Goal: Task Accomplishment & Management: Complete application form

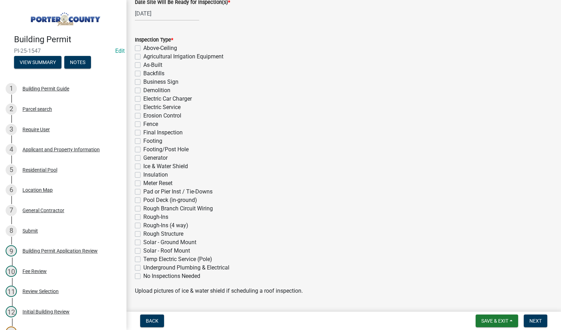
scroll to position [70, 0]
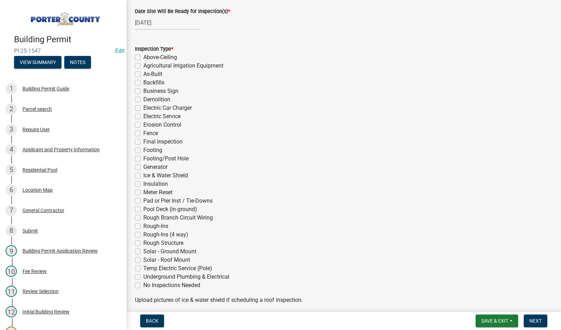
click at [143, 208] on label "Pool Deck (in-ground)" at bounding box center [170, 209] width 54 height 8
click at [143, 208] on input "Pool Deck (in-ground)" at bounding box center [145, 207] width 5 height 5
checkbox input "true"
checkbox input "false"
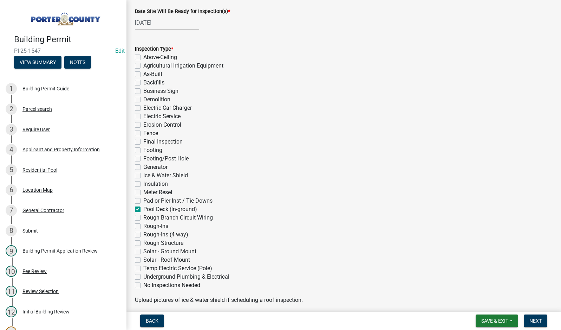
checkbox input "false"
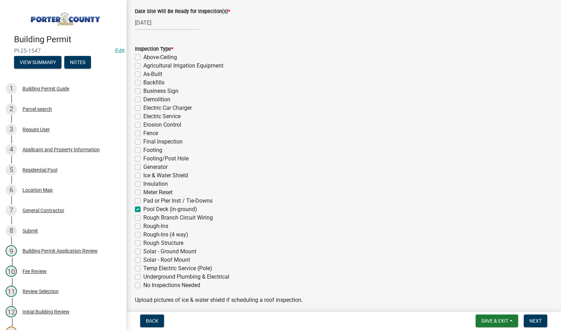
checkbox input "false"
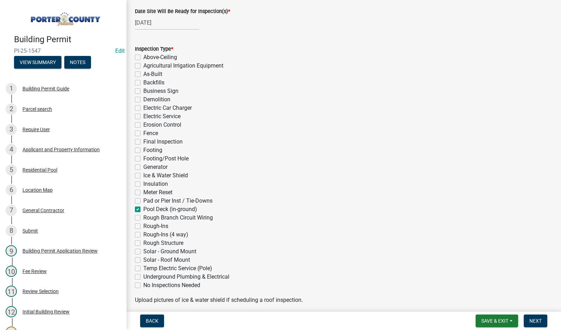
checkbox input "false"
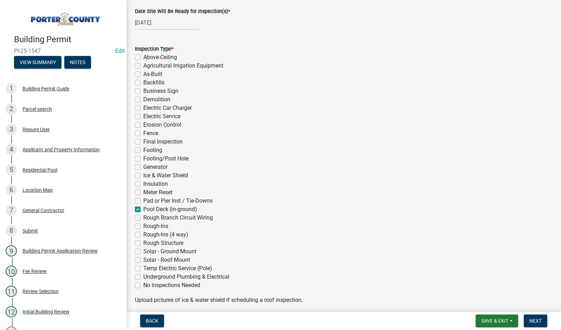
checkbox input "false"
checkbox input "true"
checkbox input "false"
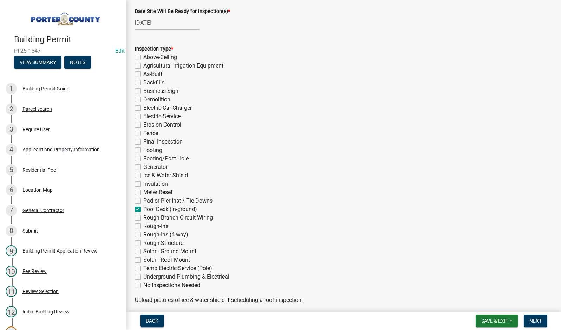
checkbox input "false"
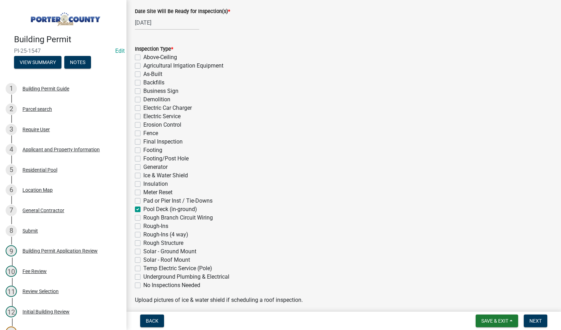
checkbox input "false"
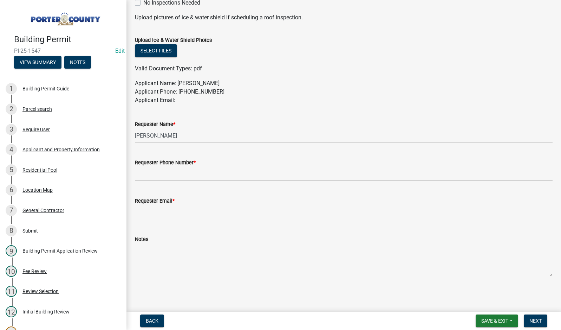
scroll to position [353, 0]
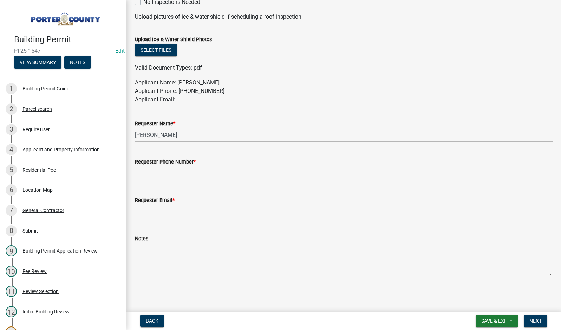
click at [167, 173] on input "Requester Phone Number *" at bounding box center [344, 173] width 418 height 14
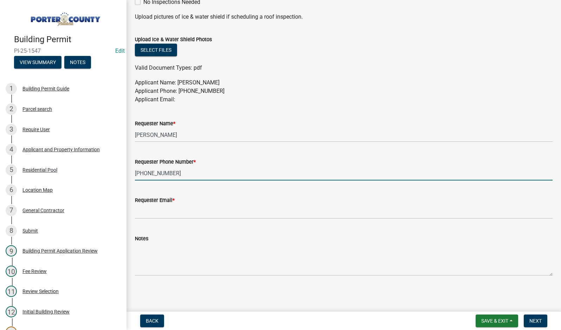
type input "[PHONE_NUMBER]"
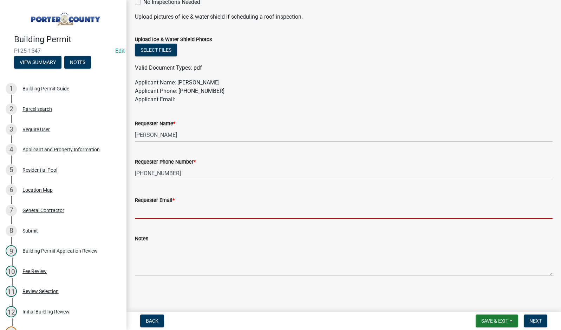
click at [160, 209] on input "Requester Email *" at bounding box center [344, 211] width 418 height 14
type input "[EMAIL_ADDRESS][DOMAIN_NAME]"
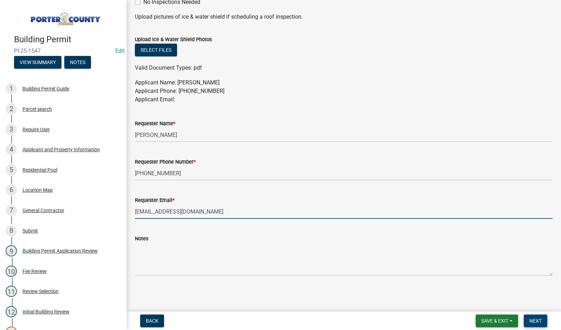
click at [537, 322] on span "Next" at bounding box center [535, 321] width 12 height 6
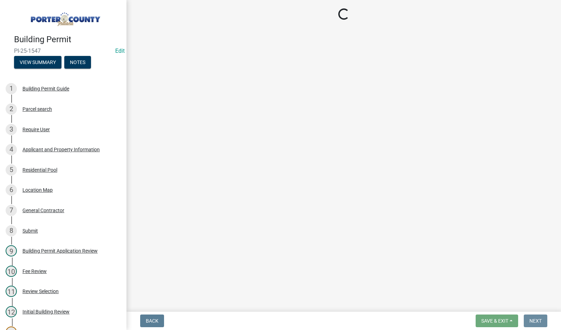
scroll to position [0, 0]
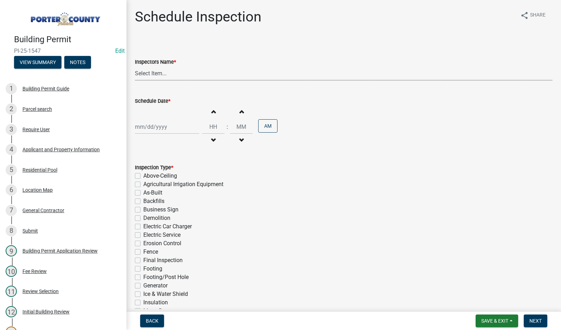
click at [151, 74] on select "Select Item... mhaller ([PERSON_NAME])" at bounding box center [344, 73] width 418 height 14
select select "ca350da2-795e-4cf8-941d-46ff53e354ae"
click at [135, 66] on select "Select Item... mhaller ([PERSON_NAME])" at bounding box center [344, 73] width 418 height 14
click at [158, 125] on div at bounding box center [167, 126] width 64 height 14
select select "10"
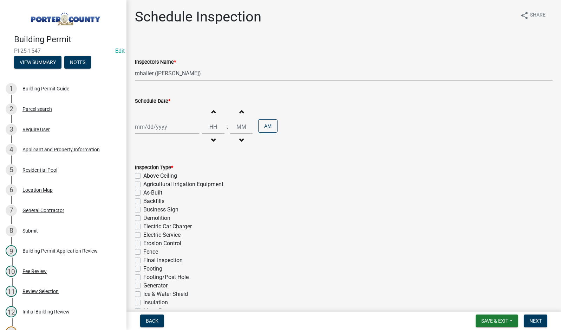
select select "2025"
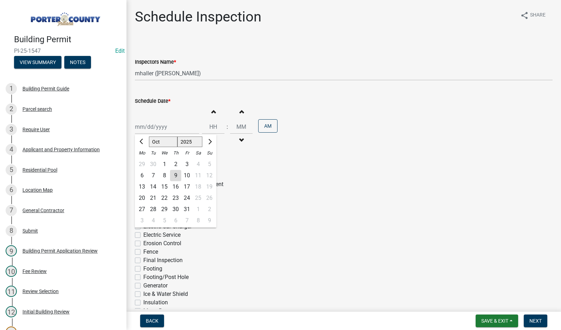
click at [164, 186] on div "15" at bounding box center [164, 186] width 11 height 11
type input "[DATE]"
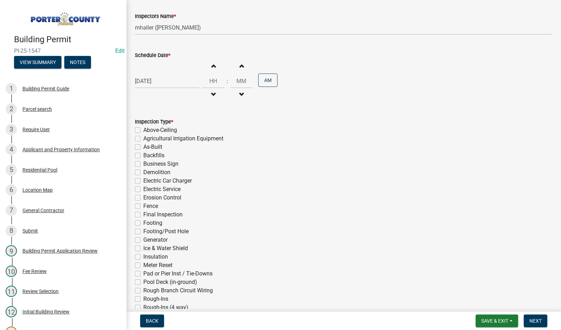
scroll to position [133, 0]
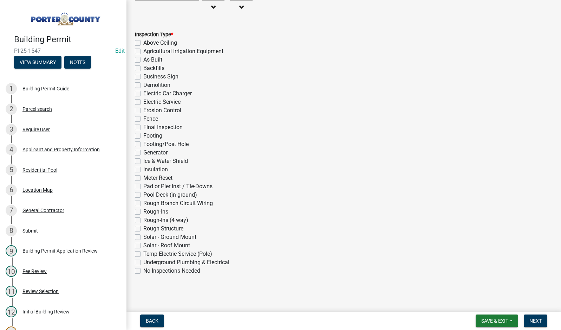
click at [143, 196] on label "Pool Deck (in-ground)" at bounding box center [170, 194] width 54 height 8
click at [143, 195] on input "Pool Deck (in-ground)" at bounding box center [145, 192] width 5 height 5
checkbox input "true"
checkbox input "false"
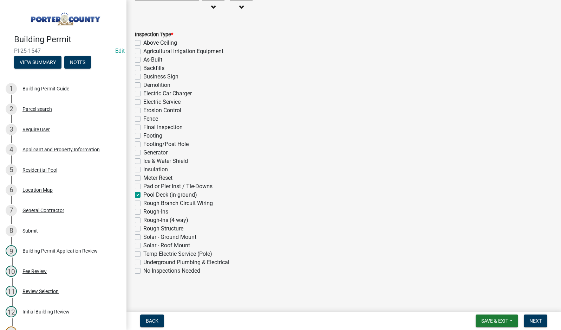
checkbox input "false"
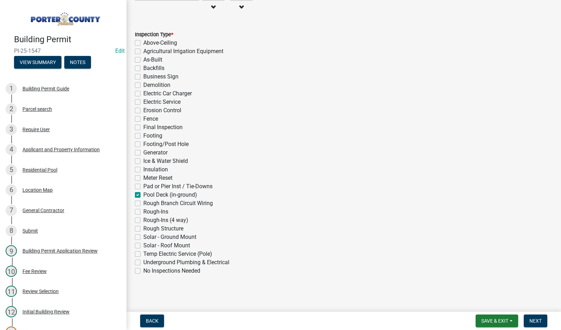
checkbox input "false"
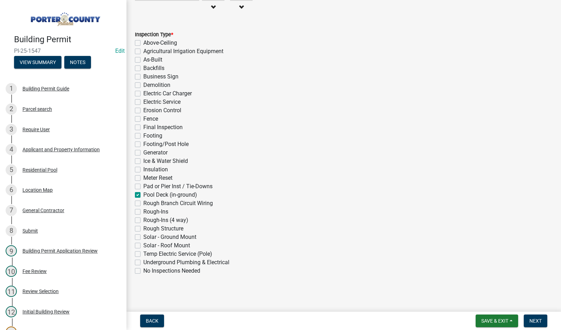
checkbox input "false"
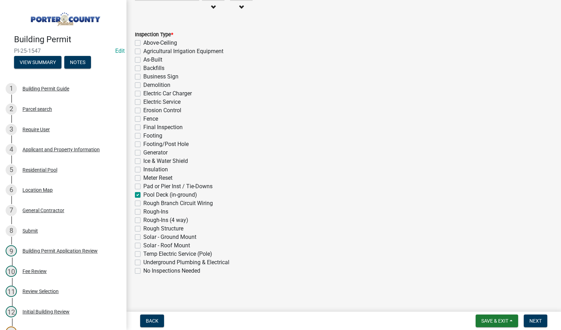
checkbox input "false"
checkbox input "true"
checkbox input "false"
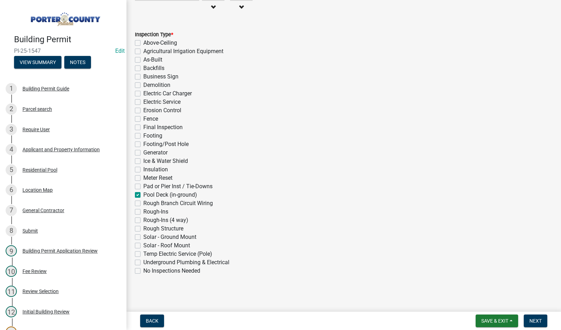
checkbox input "false"
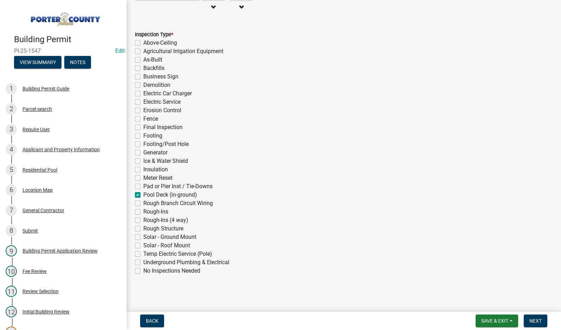
checkbox input "false"
click at [538, 323] on span "Next" at bounding box center [535, 321] width 12 height 6
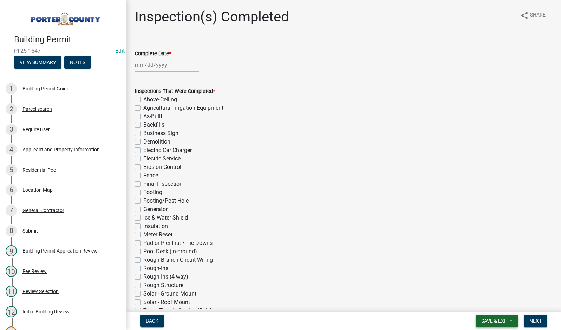
click at [496, 319] on span "Save & Exit" at bounding box center [494, 321] width 27 height 6
click at [497, 306] on button "Save & Exit" at bounding box center [490, 302] width 56 height 17
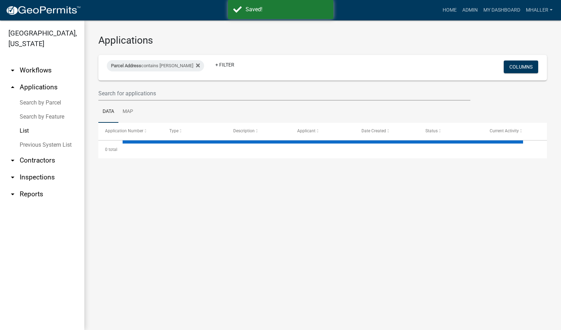
select select "1: 25"
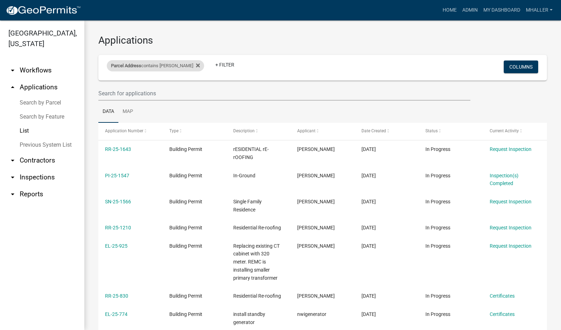
click at [155, 65] on div "Parcel Address contains [PERSON_NAME]" at bounding box center [155, 65] width 97 height 11
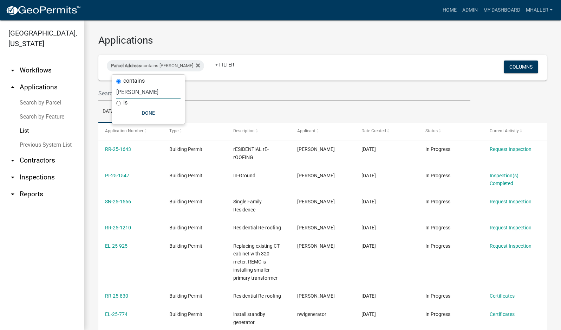
click at [136, 93] on input "[PERSON_NAME]" at bounding box center [148, 92] width 64 height 14
type input "b"
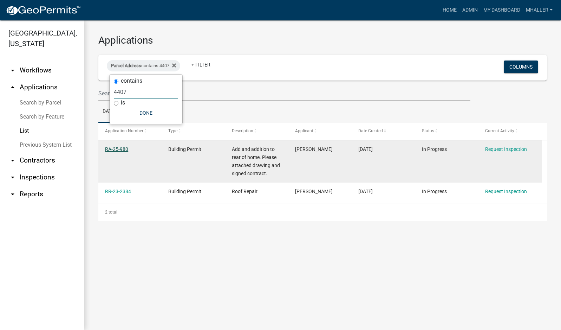
type input "4407"
click at [119, 149] on link "RA-25-980" at bounding box center [116, 149] width 23 height 6
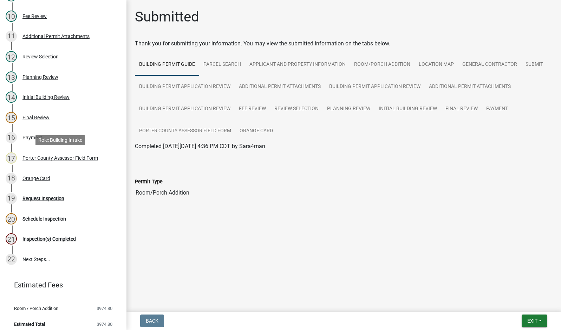
scroll to position [259, 0]
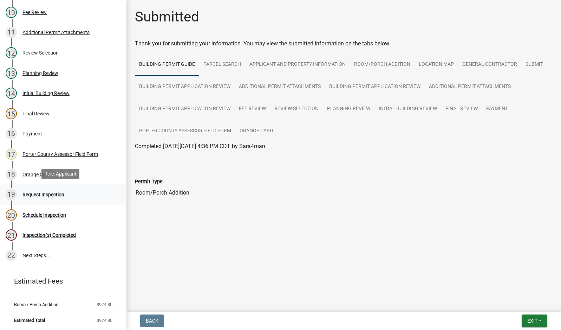
click at [43, 193] on div "Request Inspection" at bounding box center [43, 194] width 42 height 5
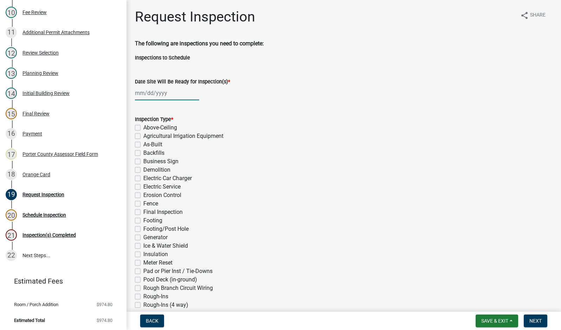
click at [150, 92] on div at bounding box center [167, 93] width 64 height 14
select select "10"
select select "2025"
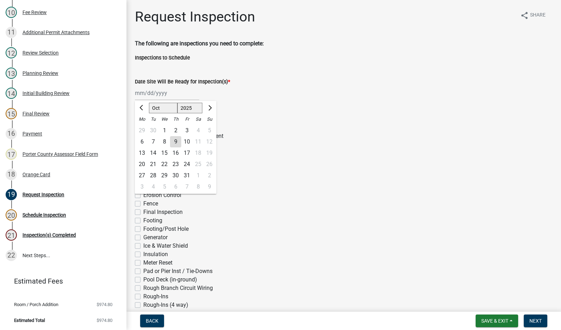
click at [174, 144] on div "9" at bounding box center [175, 141] width 11 height 11
type input "[DATE]"
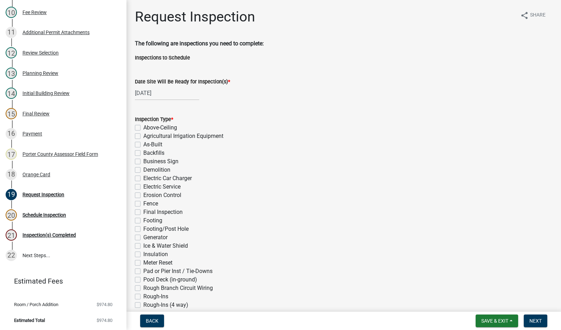
click at [143, 186] on label "Electric Service" at bounding box center [161, 186] width 37 height 8
click at [143, 186] on input "Electric Service" at bounding box center [145, 184] width 5 height 5
checkbox input "true"
checkbox input "false"
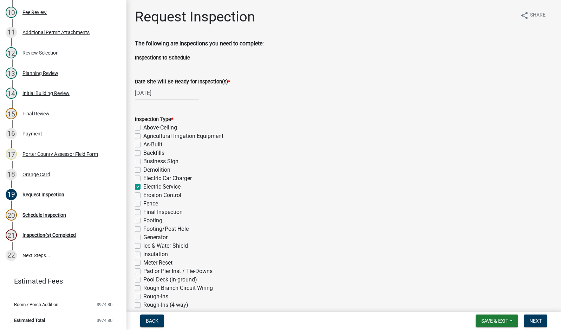
checkbox input "false"
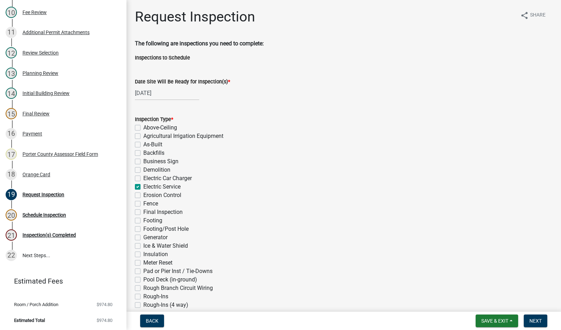
checkbox input "true"
checkbox input "false"
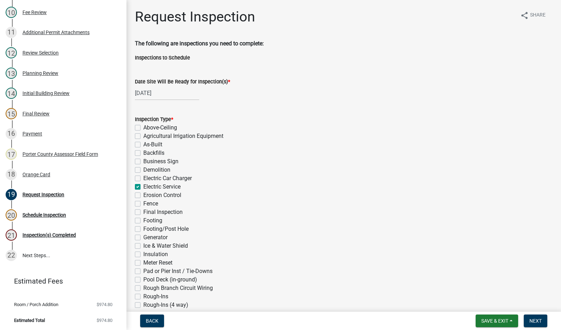
checkbox input "false"
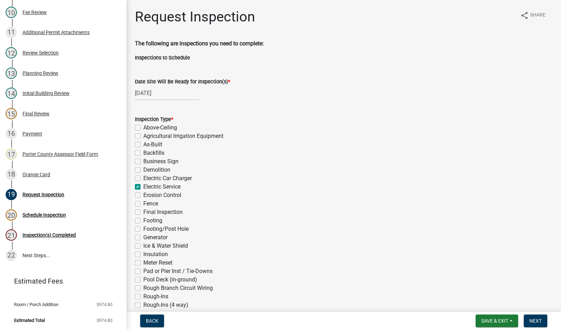
checkbox input "false"
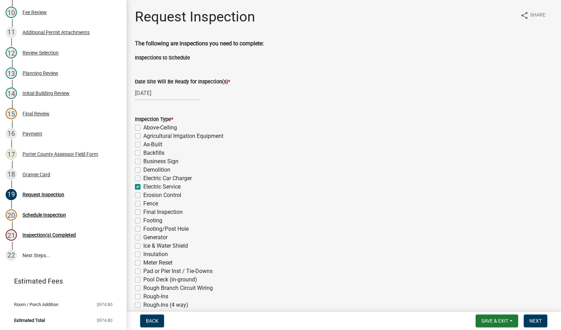
checkbox input "false"
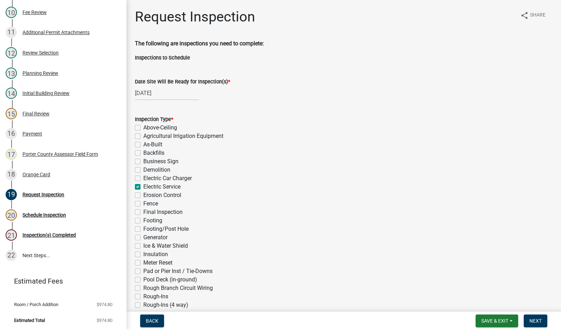
checkbox input "false"
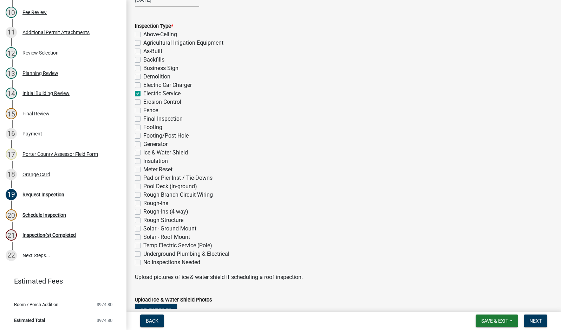
scroll to position [105, 0]
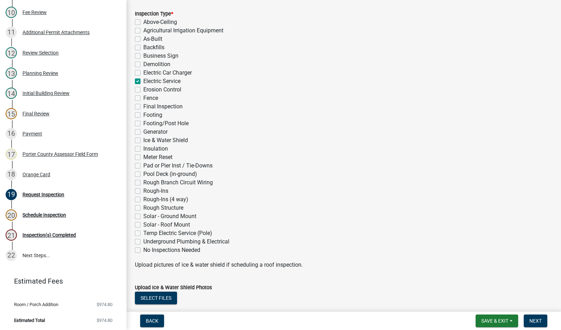
click at [143, 198] on label "Rough-Ins (4 way)" at bounding box center [165, 199] width 45 height 8
click at [143, 198] on input "Rough-Ins (4 way)" at bounding box center [145, 197] width 5 height 5
checkbox input "true"
checkbox input "false"
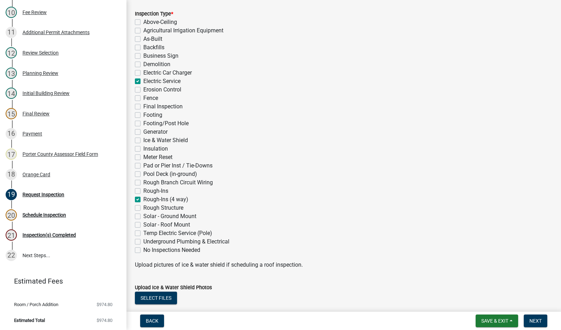
checkbox input "false"
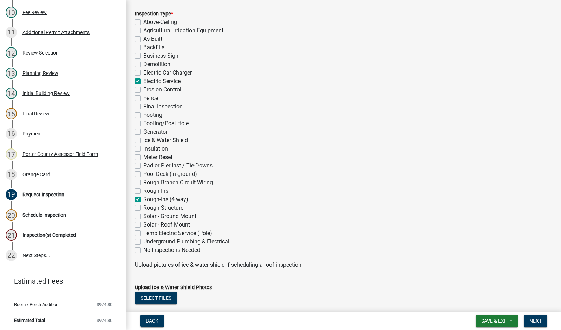
checkbox input "true"
checkbox input "false"
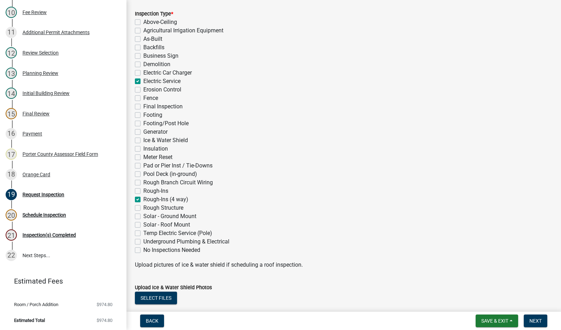
checkbox input "false"
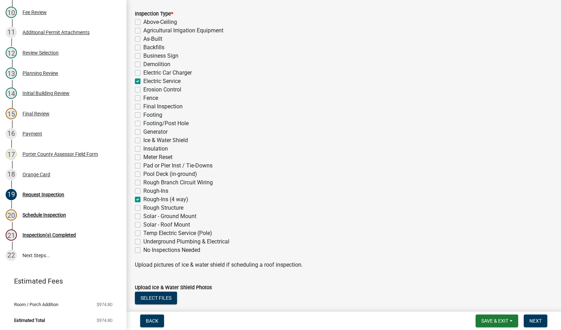
checkbox input "false"
checkbox input "true"
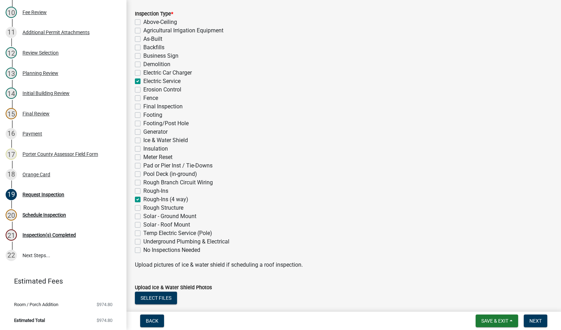
checkbox input "false"
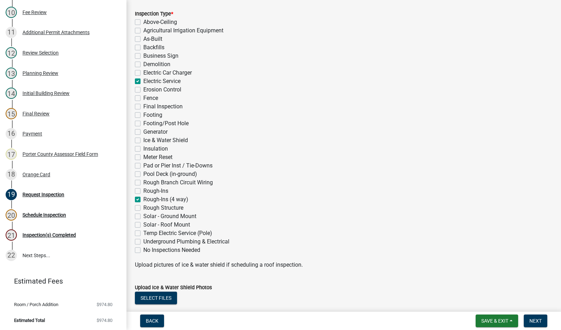
checkbox input "false"
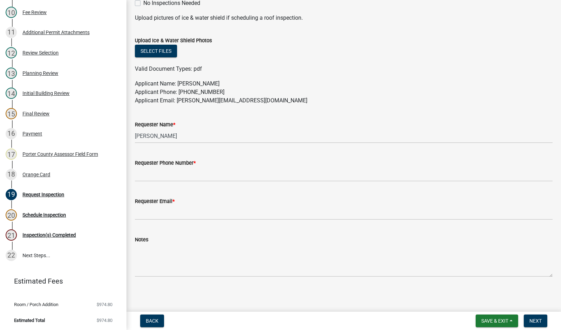
scroll to position [353, 0]
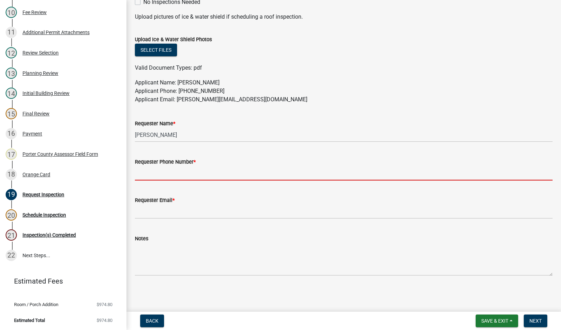
click at [163, 175] on input "Requester Phone Number *" at bounding box center [344, 173] width 418 height 14
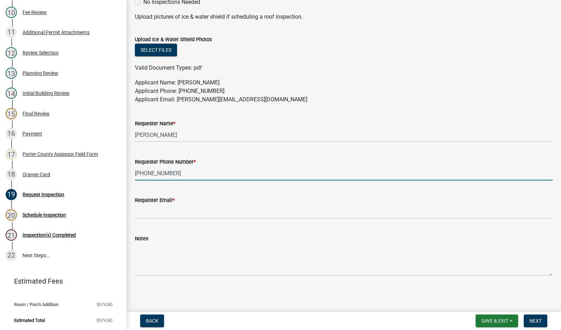
type input "[PHONE_NUMBER]"
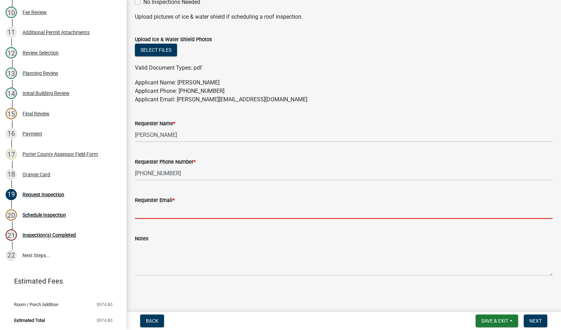
click at [145, 209] on input "Requester Email *" at bounding box center [344, 211] width 418 height 14
type input "[EMAIL_ADDRESS][DOMAIN_NAME]"
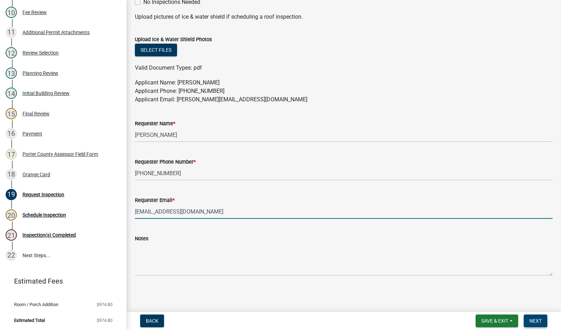
click at [535, 325] on button "Next" at bounding box center [536, 320] width 24 height 13
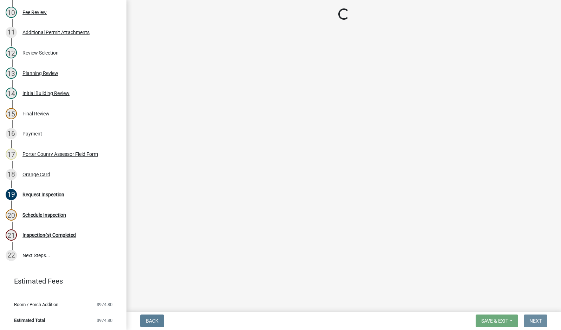
scroll to position [0, 0]
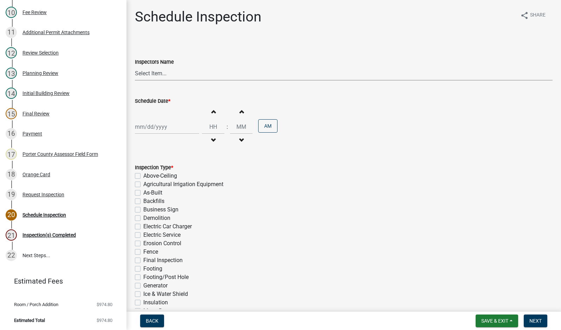
click at [154, 72] on select "Select Item... mhaller ([PERSON_NAME])" at bounding box center [344, 73] width 418 height 14
select select "ca350da2-795e-4cf8-941d-46ff53e354ae"
click at [135, 66] on select "Select Item... mhaller ([PERSON_NAME])" at bounding box center [344, 73] width 418 height 14
click at [160, 125] on div at bounding box center [167, 126] width 64 height 14
select select "10"
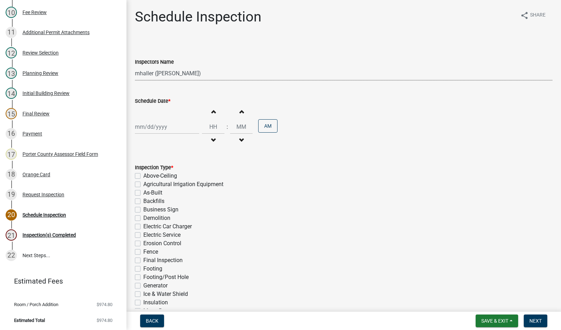
select select "2025"
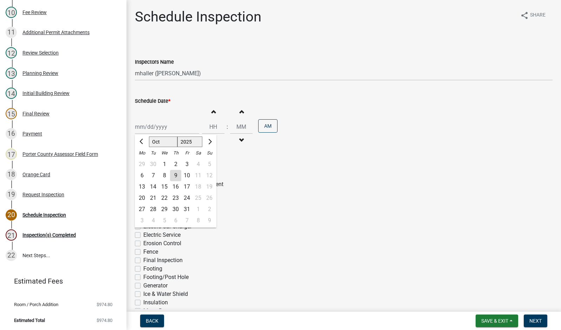
click at [174, 174] on div "9" at bounding box center [175, 175] width 11 height 11
type input "[DATE]"
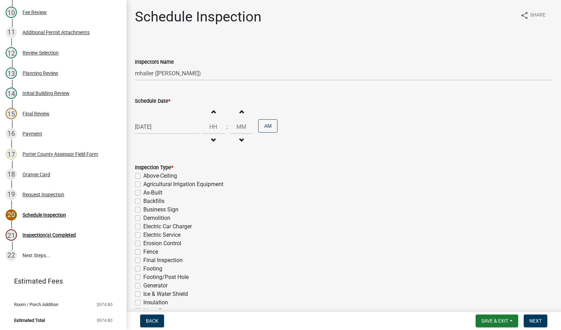
click at [143, 235] on label "Electric Service" at bounding box center [161, 234] width 37 height 8
click at [143, 235] on input "Electric Service" at bounding box center [145, 232] width 5 height 5
checkbox input "true"
checkbox input "false"
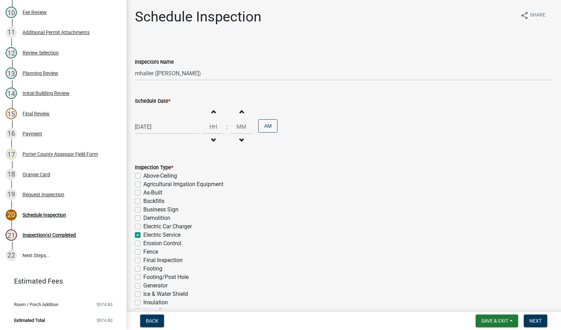
checkbox input "false"
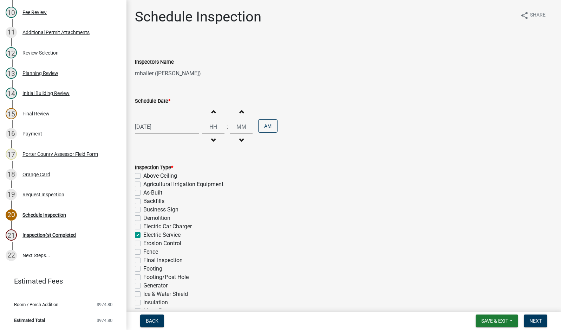
checkbox input "true"
checkbox input "false"
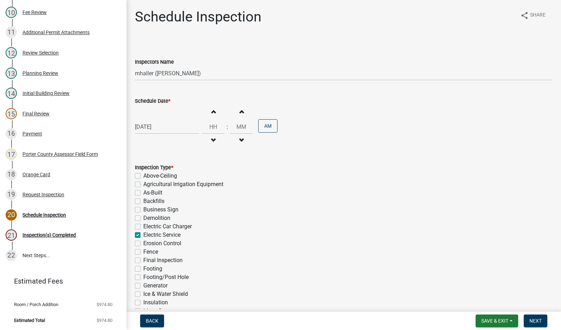
checkbox input "false"
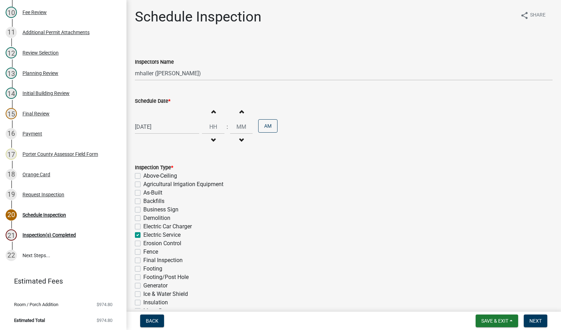
checkbox input "false"
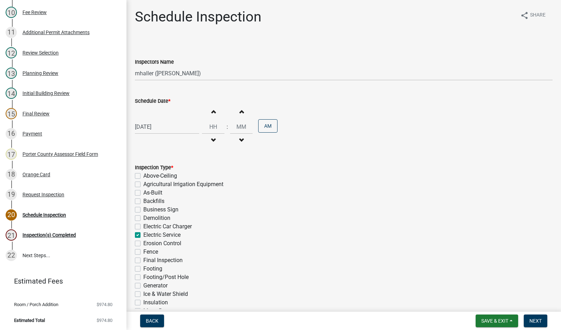
checkbox input "false"
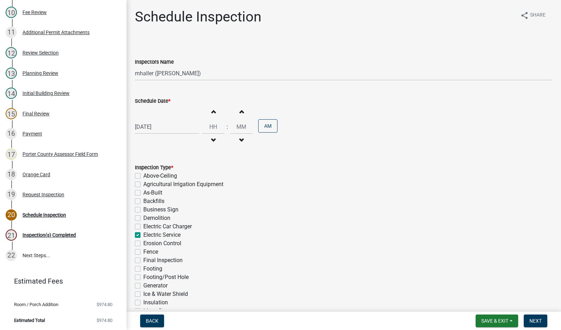
checkbox input "false"
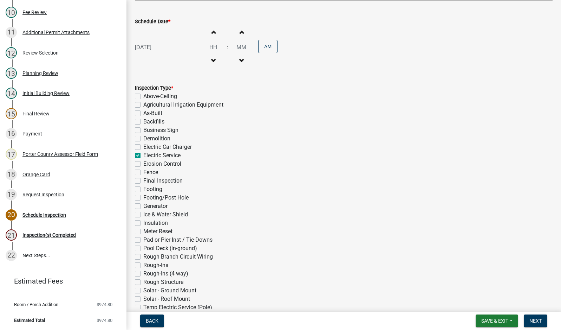
scroll to position [133, 0]
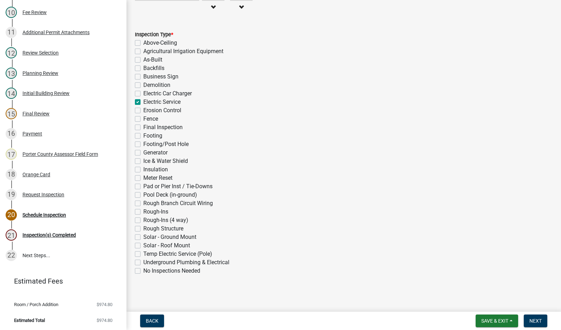
click at [143, 221] on label "Rough-Ins (4 way)" at bounding box center [165, 220] width 45 height 8
click at [143, 220] on input "Rough-Ins (4 way)" at bounding box center [145, 218] width 5 height 5
checkbox input "true"
checkbox input "false"
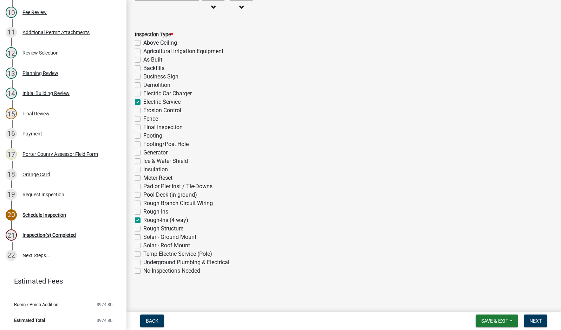
checkbox input "false"
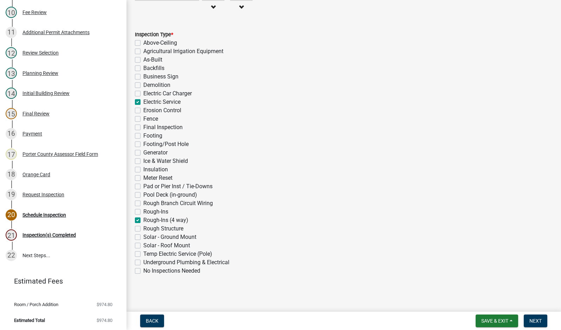
checkbox input "true"
checkbox input "false"
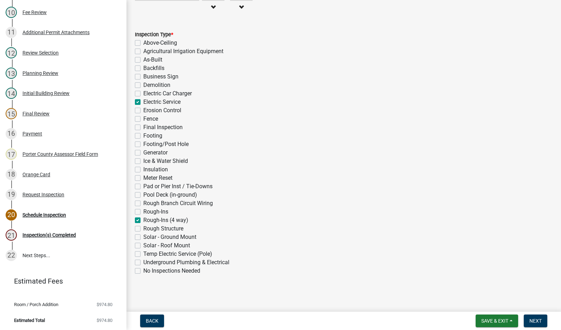
checkbox input "false"
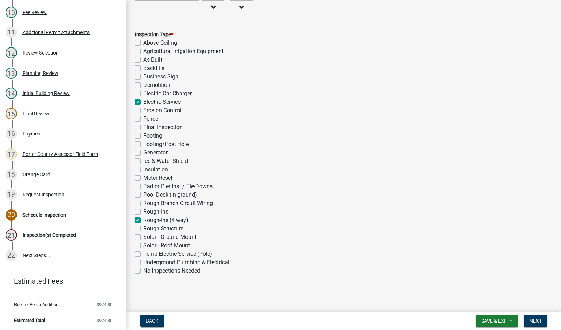
checkbox input "false"
checkbox input "true"
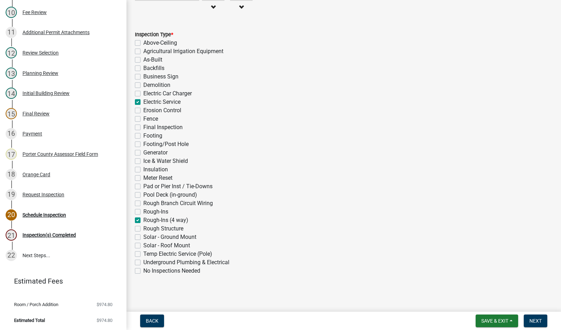
checkbox input "false"
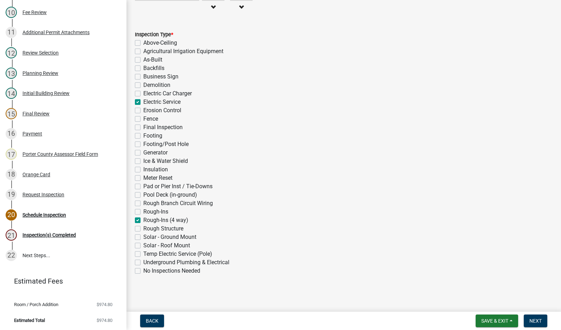
checkbox input "false"
click at [534, 320] on span "Next" at bounding box center [535, 321] width 12 height 6
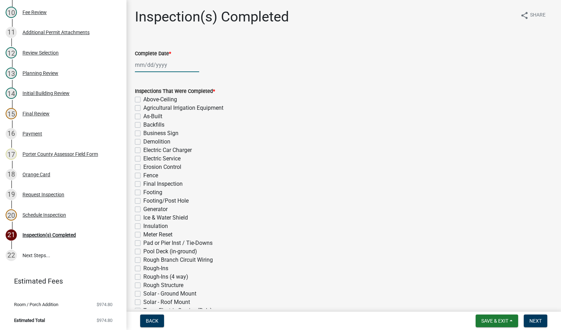
click at [162, 67] on div at bounding box center [167, 65] width 64 height 14
select select "10"
select select "2025"
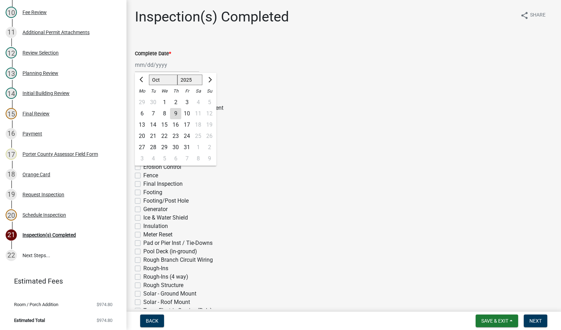
click at [173, 115] on div "9" at bounding box center [175, 113] width 11 height 11
type input "[DATE]"
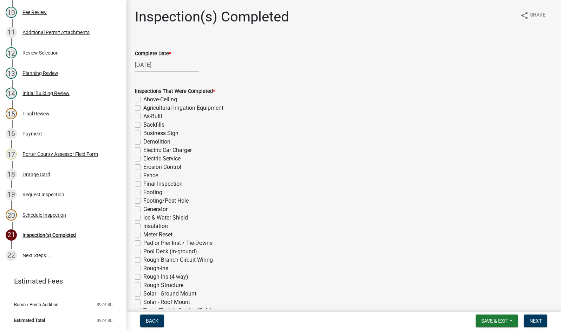
click at [143, 158] on label "Electric Service" at bounding box center [161, 158] width 37 height 8
click at [143, 158] on input "Electric Service" at bounding box center [145, 156] width 5 height 5
checkbox input "true"
checkbox input "false"
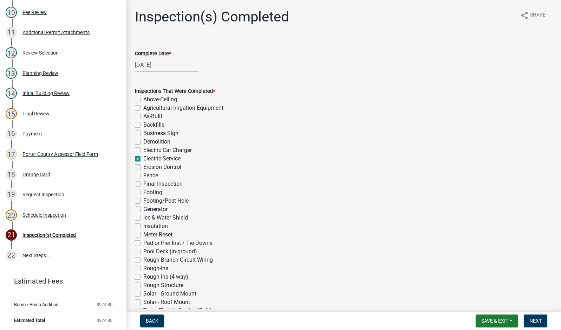
checkbox input "false"
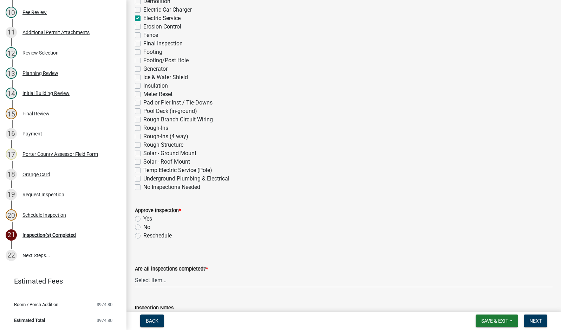
scroll to position [141, 0]
click at [143, 136] on label "Rough-Ins (4 way)" at bounding box center [165, 136] width 45 height 8
click at [143, 136] on input "Rough-Ins (4 way)" at bounding box center [145, 134] width 5 height 5
click at [143, 218] on label "Yes" at bounding box center [147, 218] width 9 height 8
click at [143, 218] on input "Yes" at bounding box center [145, 216] width 5 height 5
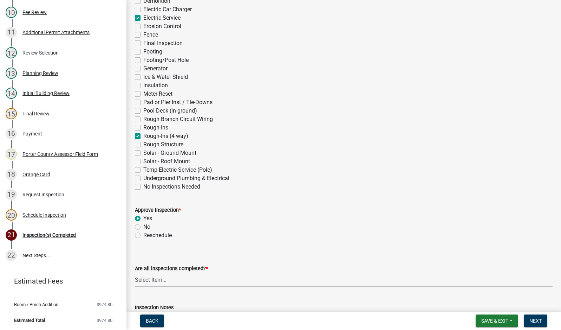
scroll to position [246, 0]
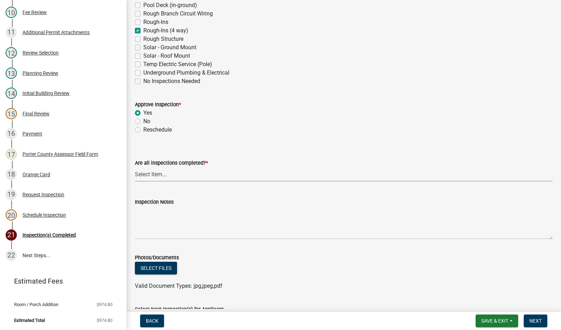
click at [182, 175] on select "Select Item... Yes - All Inspections Have Been Completed No - More Inspections …" at bounding box center [344, 174] width 418 height 14
click at [135, 167] on select "Select Item... Yes - All Inspections Have Been Completed No - More Inspections …" at bounding box center [344, 174] width 418 height 14
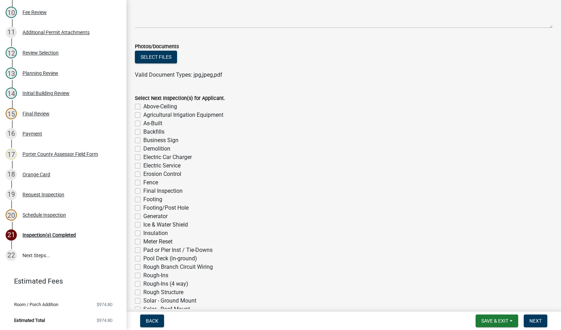
scroll to position [520, 0]
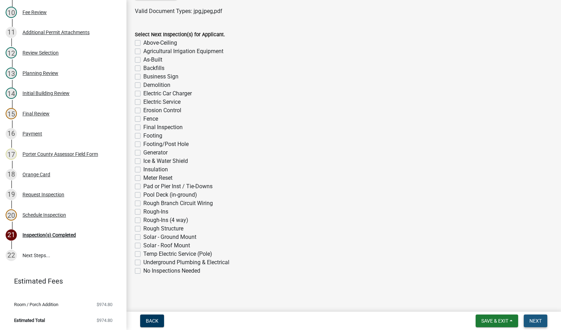
click at [536, 321] on span "Next" at bounding box center [535, 321] width 12 height 6
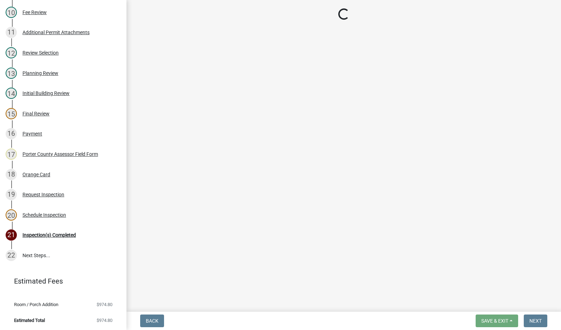
scroll to position [279, 0]
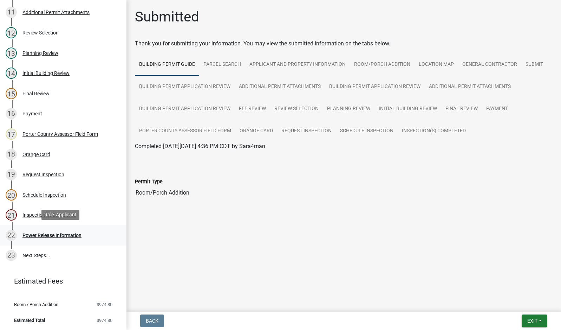
click at [55, 234] on div "Power Release Information" at bounding box center [51, 235] width 59 height 5
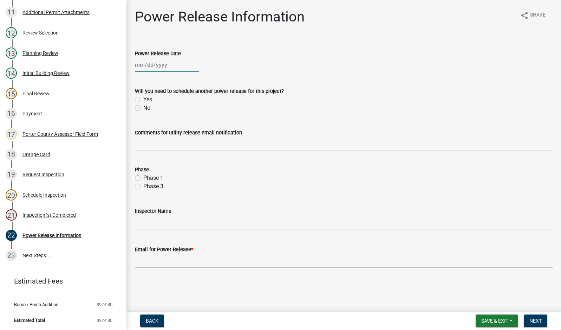
click at [160, 65] on div at bounding box center [167, 65] width 64 height 14
click at [173, 113] on div "9" at bounding box center [175, 113] width 11 height 11
click at [143, 109] on label "No" at bounding box center [146, 108] width 7 height 8
click at [143, 108] on input "No" at bounding box center [145, 106] width 5 height 5
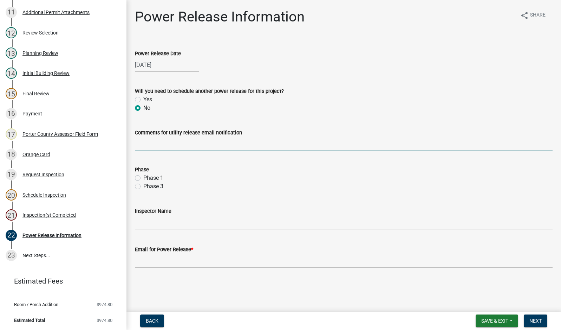
click at [168, 146] on input "Comments for utility release email notification" at bounding box center [344, 144] width 418 height 14
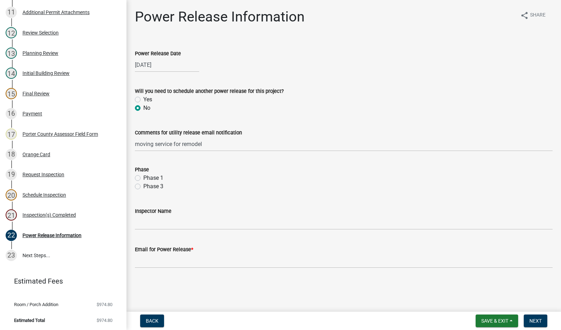
click at [143, 177] on label "Phase 1" at bounding box center [153, 178] width 20 height 8
click at [143, 177] on input "Phase 1" at bounding box center [145, 176] width 5 height 5
click at [180, 232] on wm-data-entity-input "Inspector Name" at bounding box center [344, 216] width 418 height 38
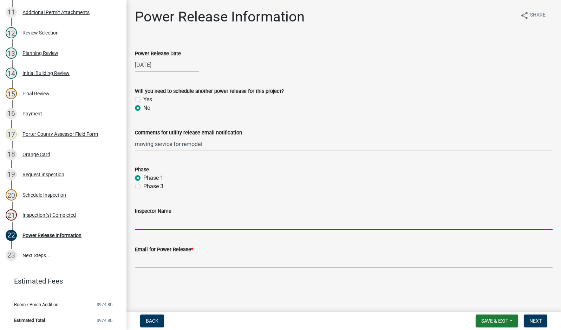
click at [179, 226] on input "Inspector Name" at bounding box center [344, 222] width 418 height 14
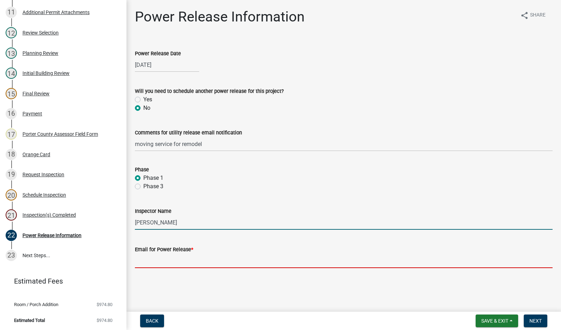
click at [211, 262] on input "Email for Power Release *" at bounding box center [344, 260] width 418 height 14
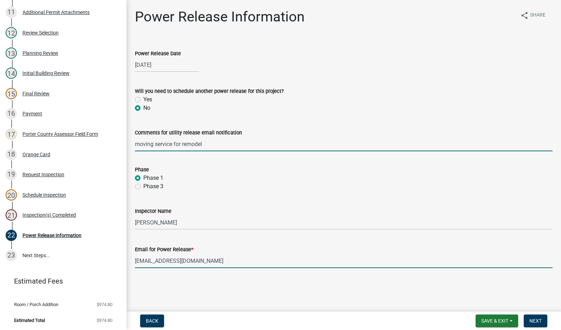
click at [207, 144] on input "moving service for remodel" at bounding box center [344, 144] width 418 height 14
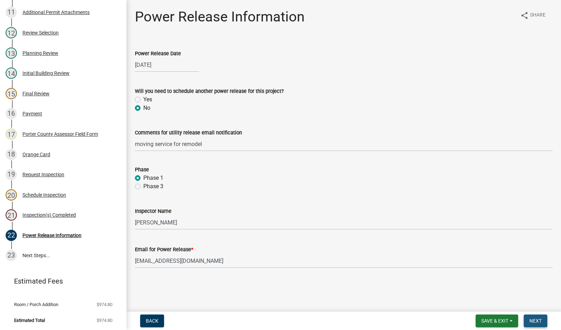
click at [530, 321] on span "Next" at bounding box center [535, 321] width 12 height 6
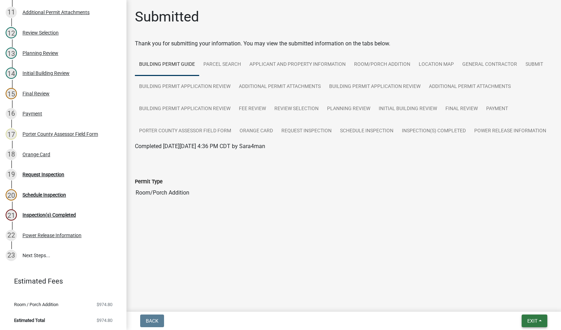
click at [536, 320] on span "Exit" at bounding box center [532, 321] width 10 height 6
click at [522, 301] on button "Save & Exit" at bounding box center [519, 302] width 56 height 17
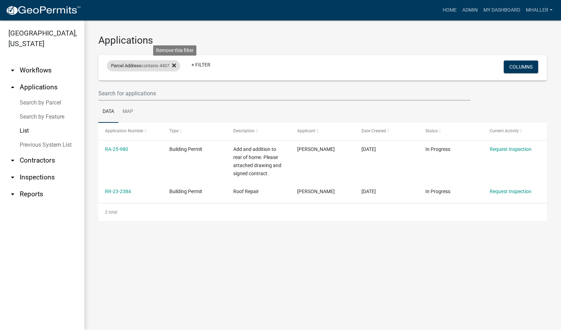
click at [175, 65] on icon at bounding box center [174, 66] width 4 height 6
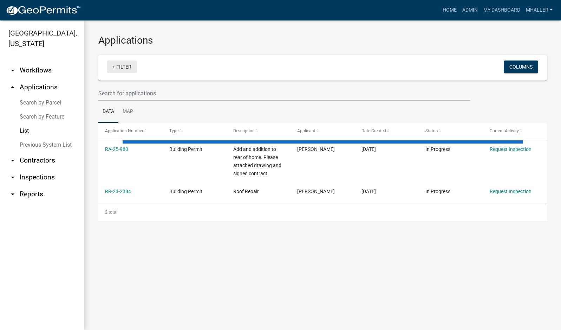
click at [126, 66] on link "+ Filter" at bounding box center [122, 66] width 30 height 13
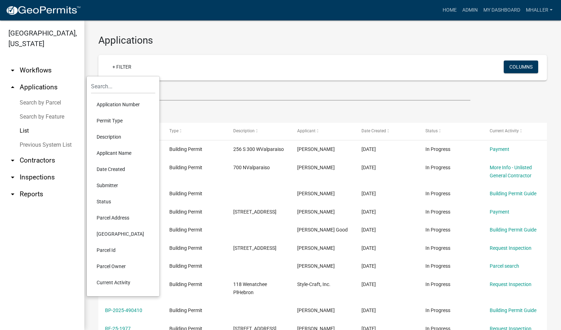
click at [102, 217] on li "Parcel Address" at bounding box center [123, 217] width 64 height 16
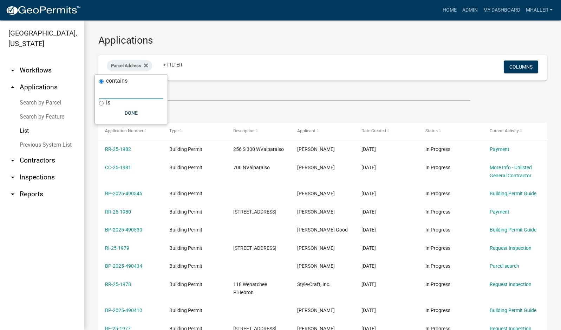
click at [130, 96] on input "text" at bounding box center [131, 92] width 64 height 14
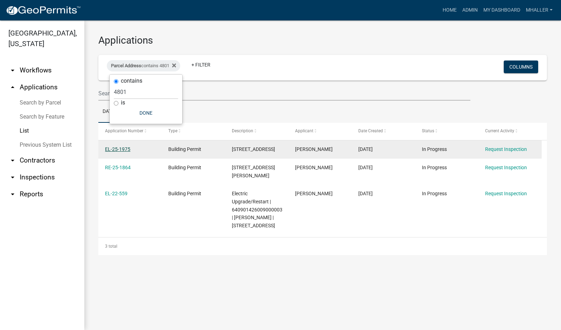
click at [119, 151] on link "EL-25-1975" at bounding box center [117, 149] width 25 height 6
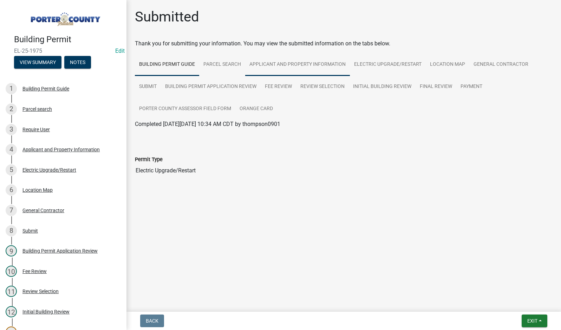
click at [285, 62] on link "Applicant and Property Information" at bounding box center [297, 64] width 105 height 22
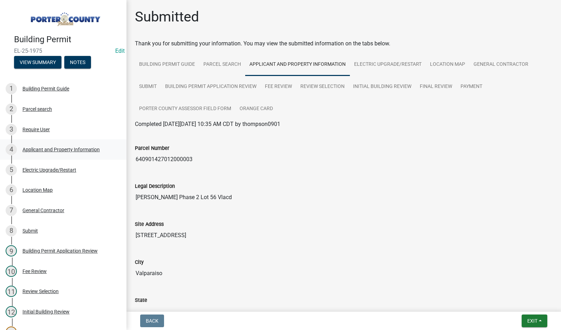
click at [50, 147] on div "Applicant and Property Information" at bounding box center [60, 149] width 77 height 5
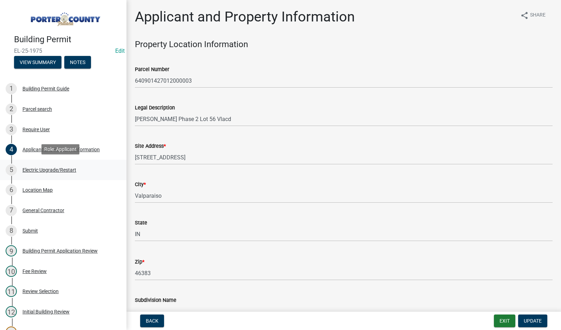
click at [48, 168] on div "Electric Upgrade/Restart" at bounding box center [49, 169] width 54 height 5
